Goal: Navigation & Orientation: Find specific page/section

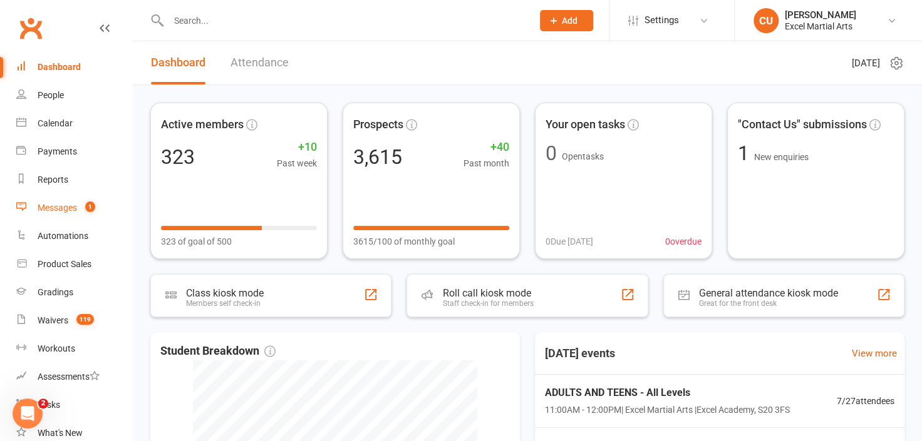
click at [77, 208] on div "Messages" at bounding box center [57, 208] width 39 height 10
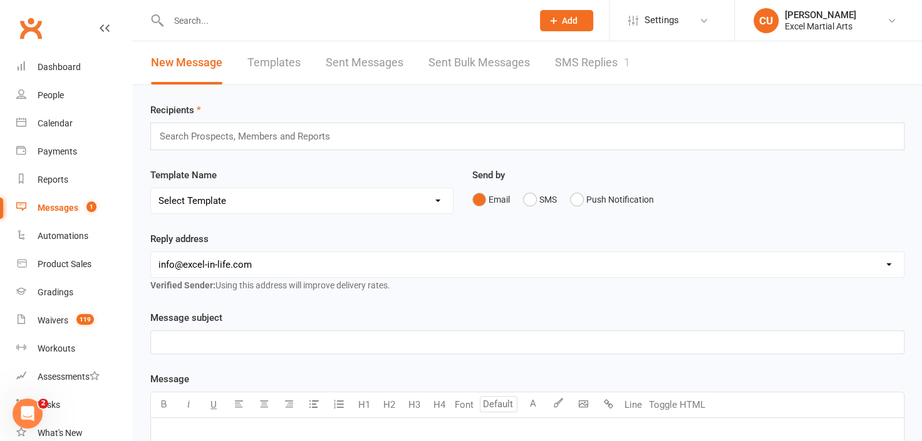
click at [575, 64] on link "SMS Replies 1" at bounding box center [592, 62] width 75 height 43
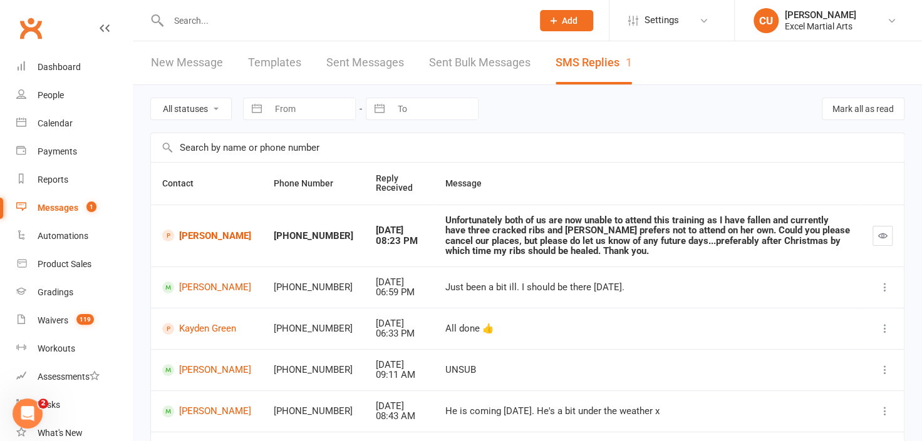
click at [221, 68] on link "New Message" at bounding box center [187, 62] width 72 height 43
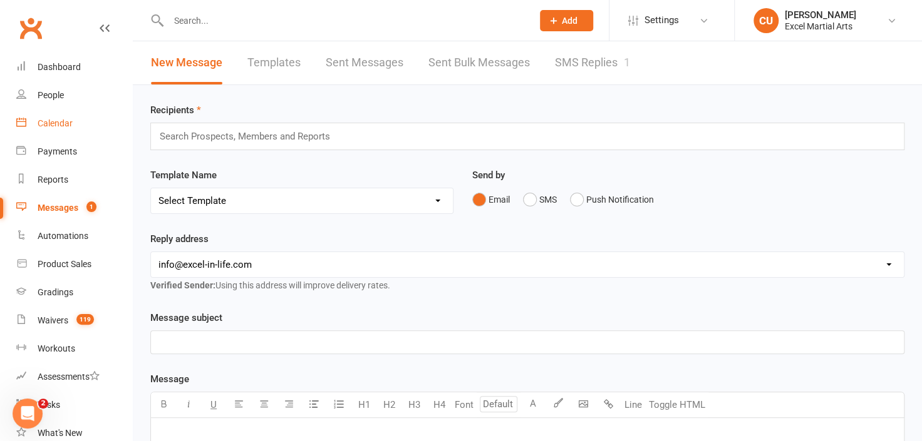
click at [82, 116] on link "Calendar" at bounding box center [74, 124] width 116 height 28
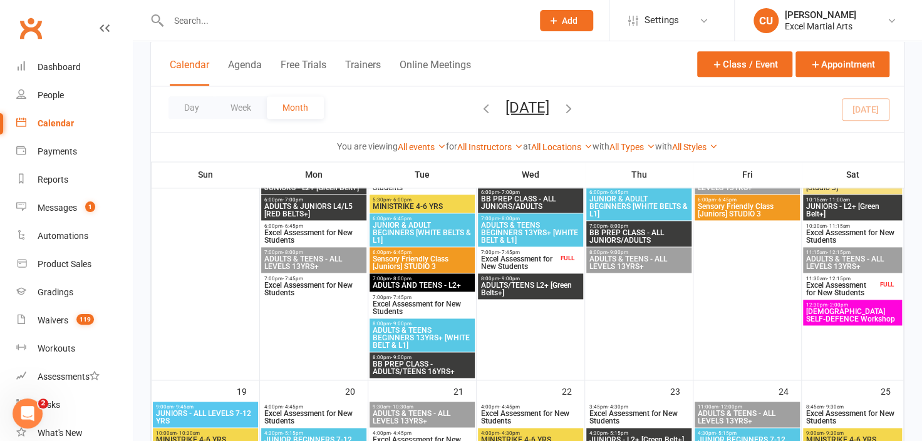
scroll to position [806, 0]
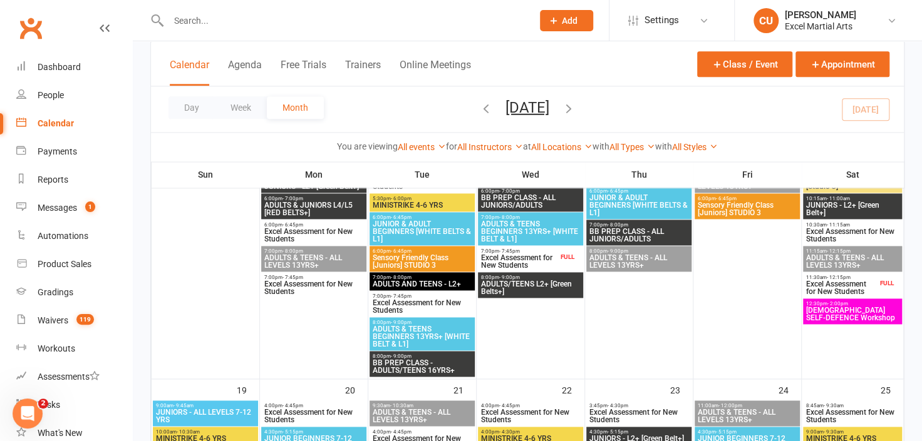
click at [833, 301] on span "- 2:00pm" at bounding box center [837, 304] width 21 height 6
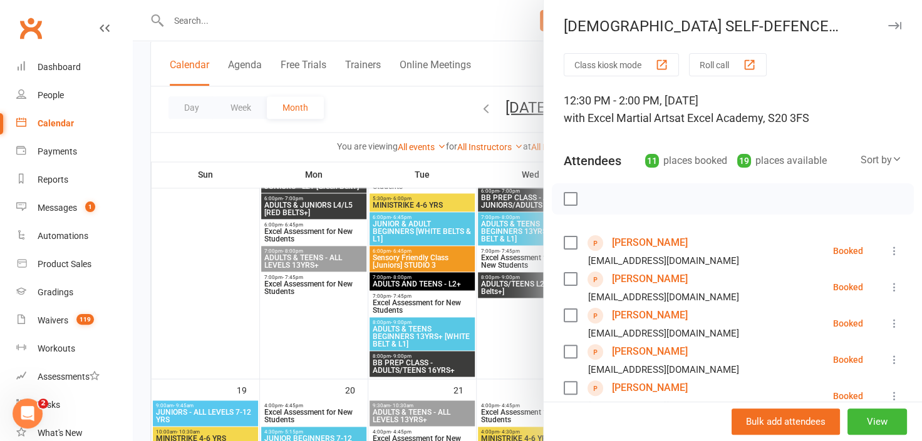
click at [511, 45] on div at bounding box center [527, 220] width 789 height 441
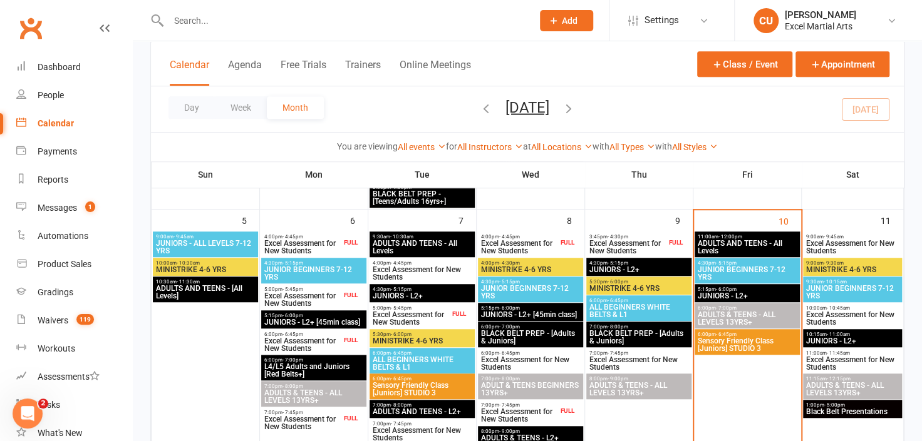
scroll to position [381, 0]
